Goal: Transaction & Acquisition: Purchase product/service

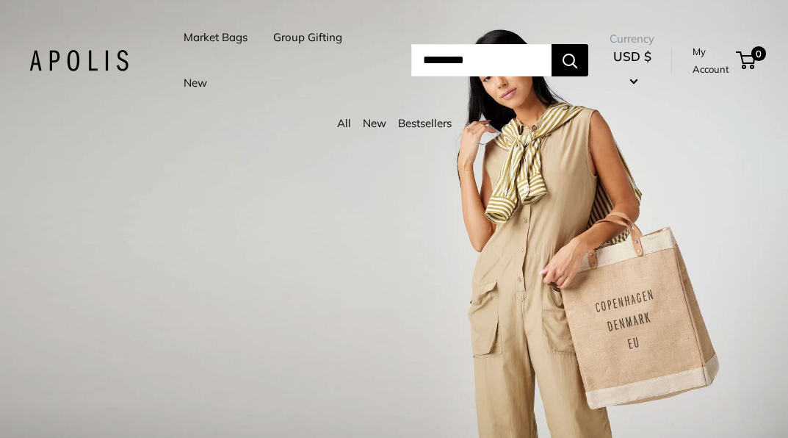
click at [273, 165] on div "1 / 3" at bounding box center [394, 219] width 788 height 438
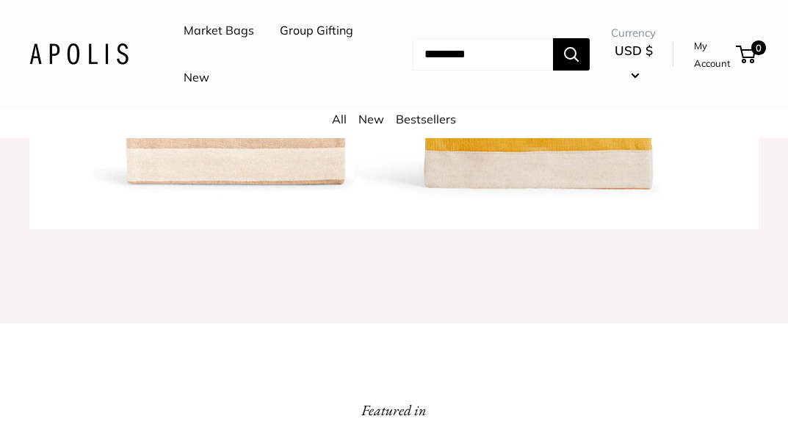
scroll to position [1641, 0]
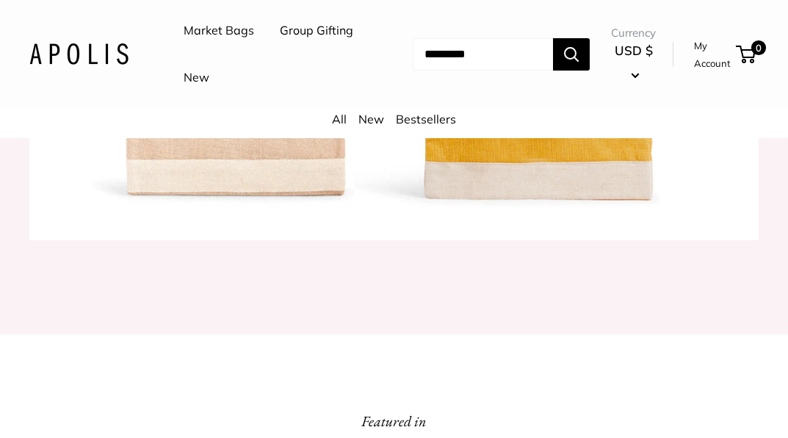
click at [209, 77] on link "New" at bounding box center [197, 78] width 26 height 22
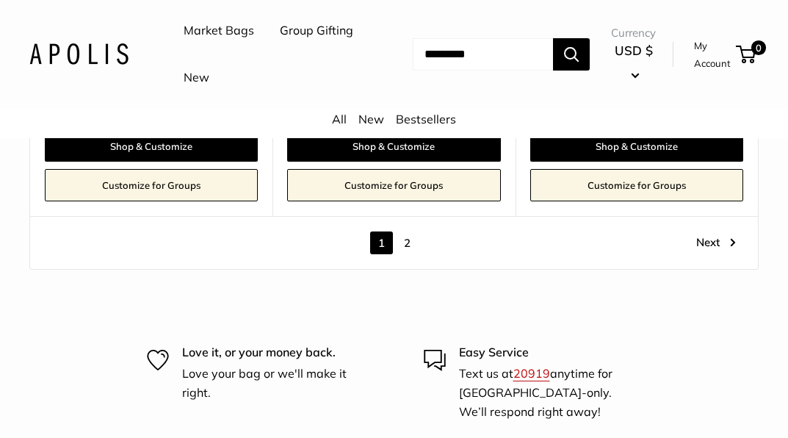
scroll to position [7031, 0]
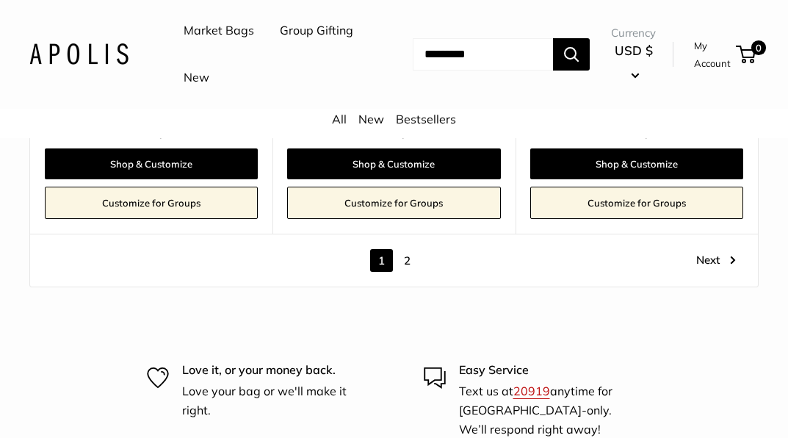
click at [404, 249] on link "2" at bounding box center [407, 260] width 23 height 23
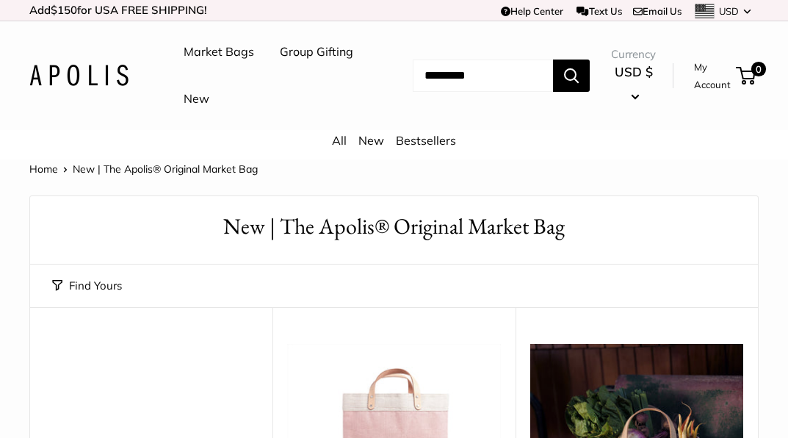
click at [230, 44] on link "Market Bags" at bounding box center [219, 52] width 71 height 22
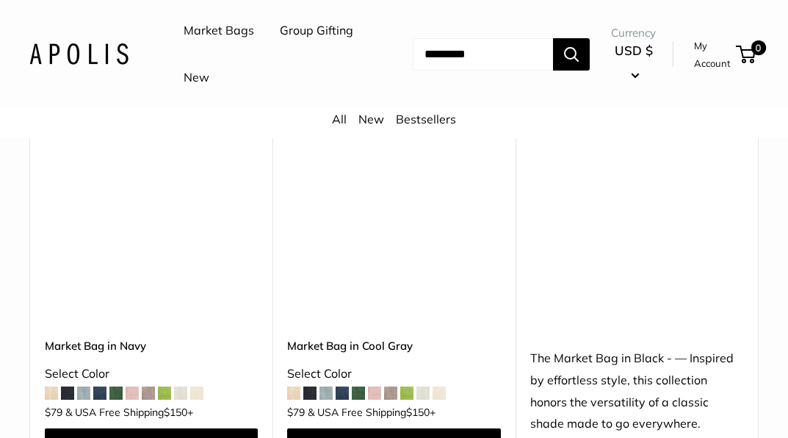
scroll to position [5044, 0]
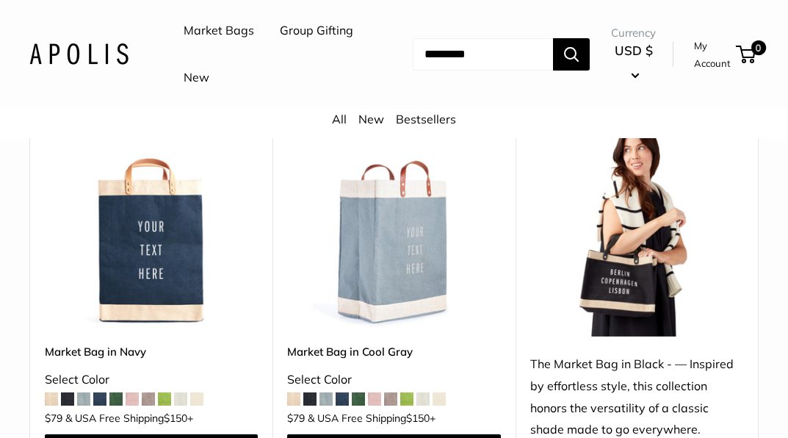
click at [309, 392] on span at bounding box center [309, 398] width 13 height 13
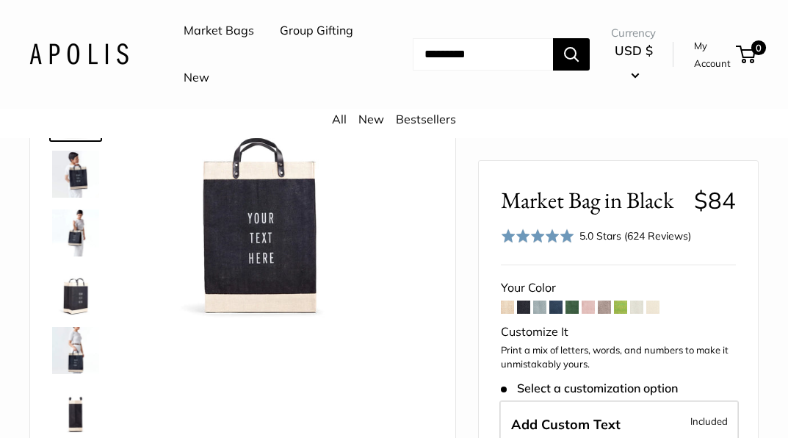
scroll to position [128, 0]
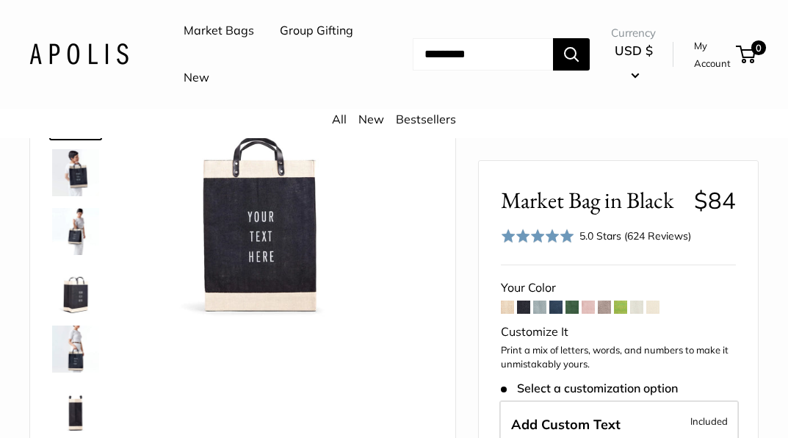
click at [71, 281] on img at bounding box center [75, 290] width 47 height 47
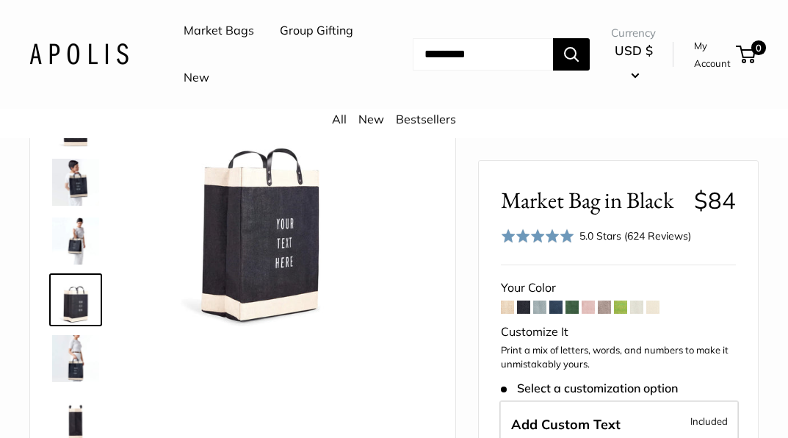
scroll to position [101, 0]
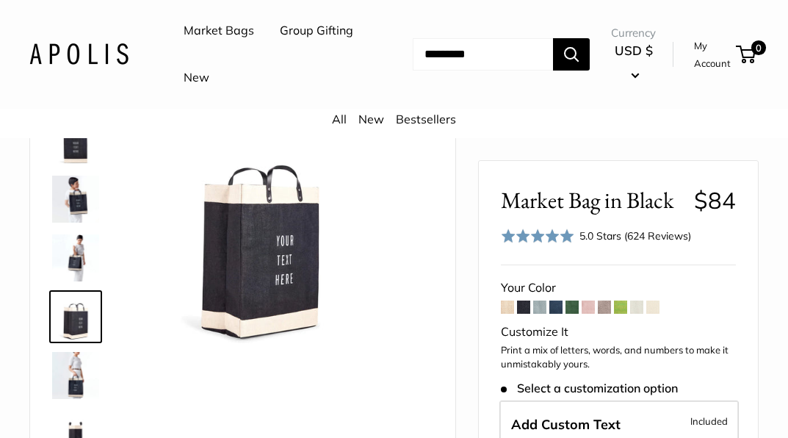
click at [709, 296] on div "Your Color" at bounding box center [618, 288] width 235 height 22
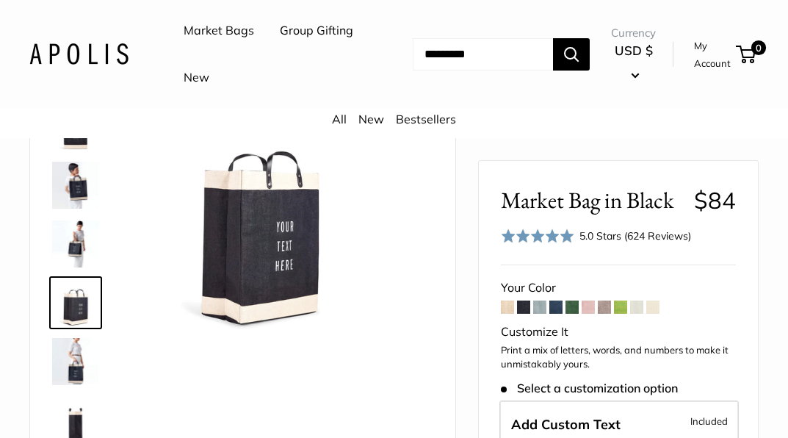
scroll to position [105, 0]
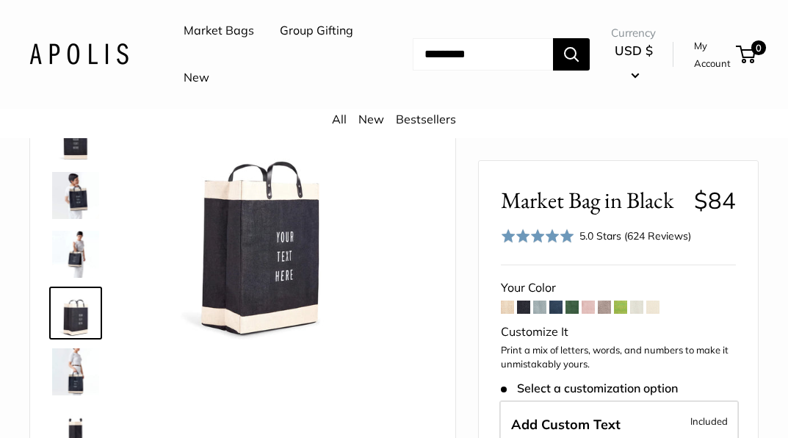
click at [528, 303] on span at bounding box center [523, 306] width 13 height 13
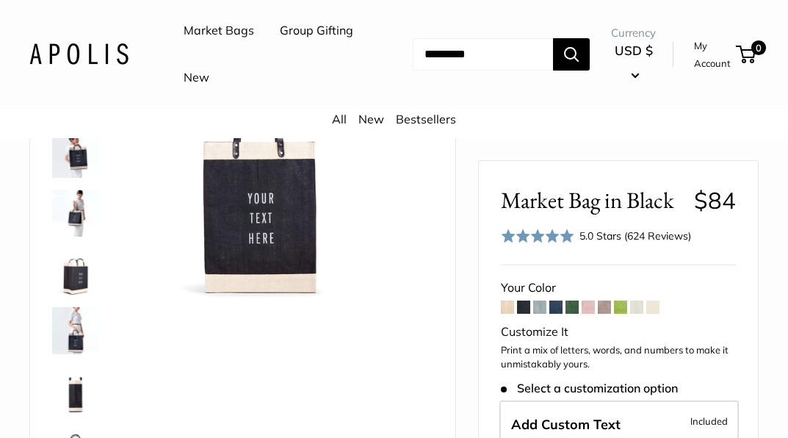
scroll to position [142, 0]
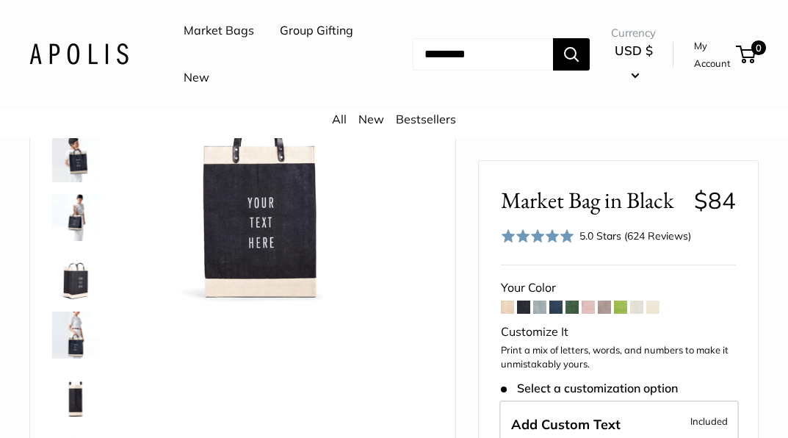
click at [690, 240] on div "5.0 Stars (624 Reviews)" at bounding box center [636, 236] width 112 height 16
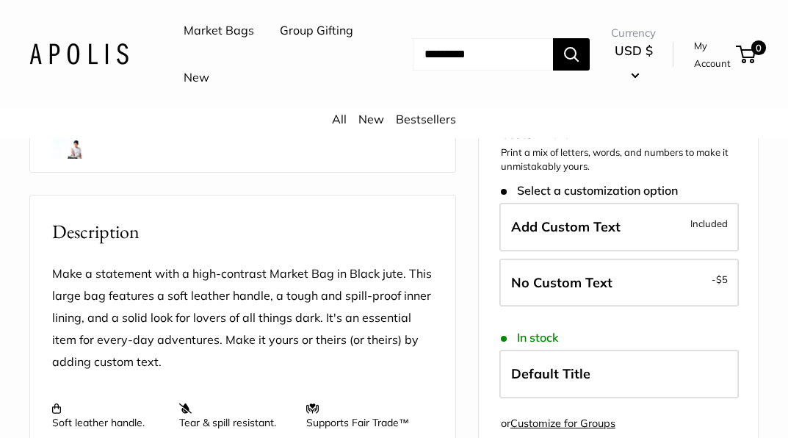
scroll to position [496, 0]
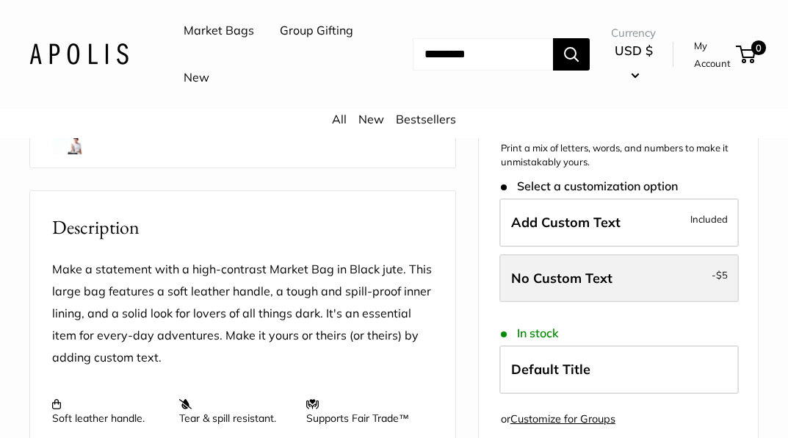
click at [655, 255] on label "No Custom Text - $5" at bounding box center [620, 278] width 240 height 48
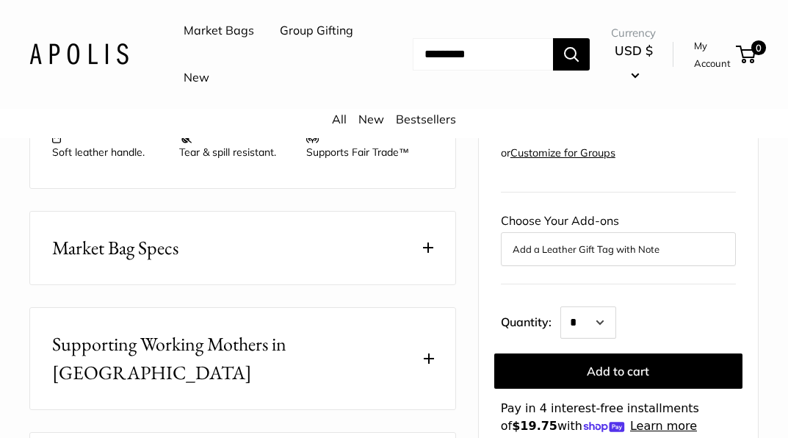
scroll to position [766, 0]
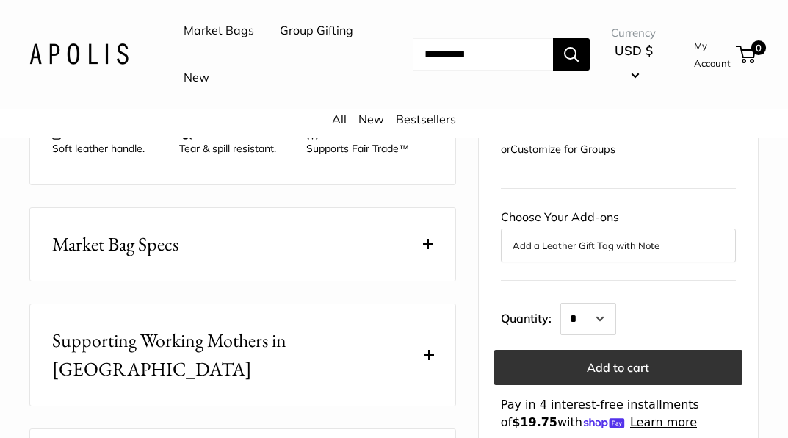
click at [686, 350] on button "Add to cart" at bounding box center [618, 367] width 248 height 35
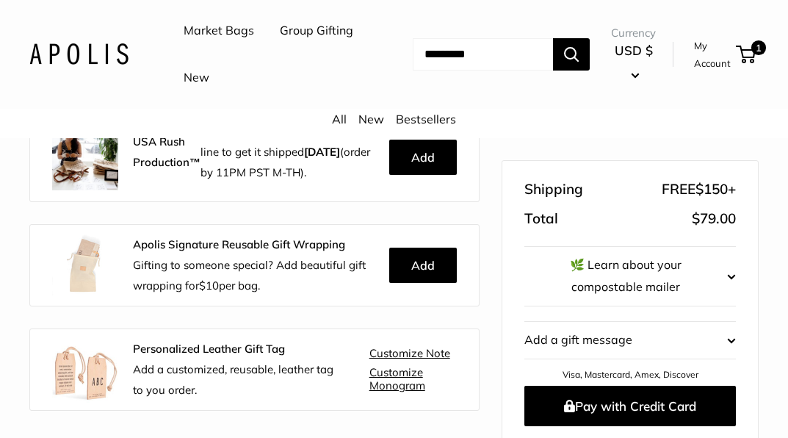
scroll to position [361, 0]
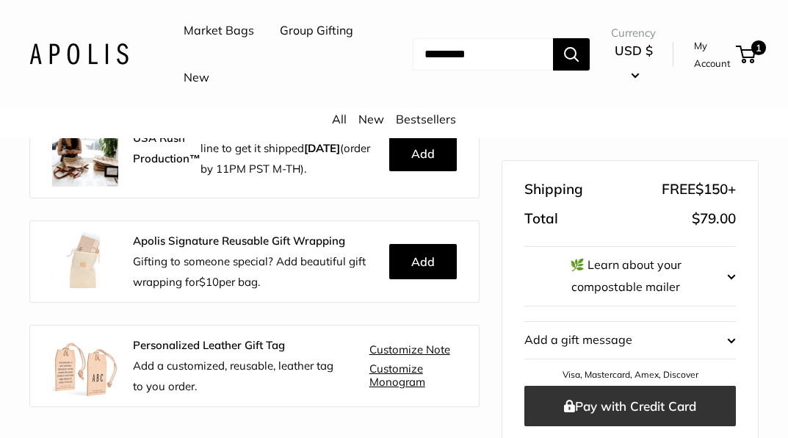
click at [645, 416] on button "Pay with Credit Card" at bounding box center [631, 406] width 212 height 40
